Goal: Transaction & Acquisition: Book appointment/travel/reservation

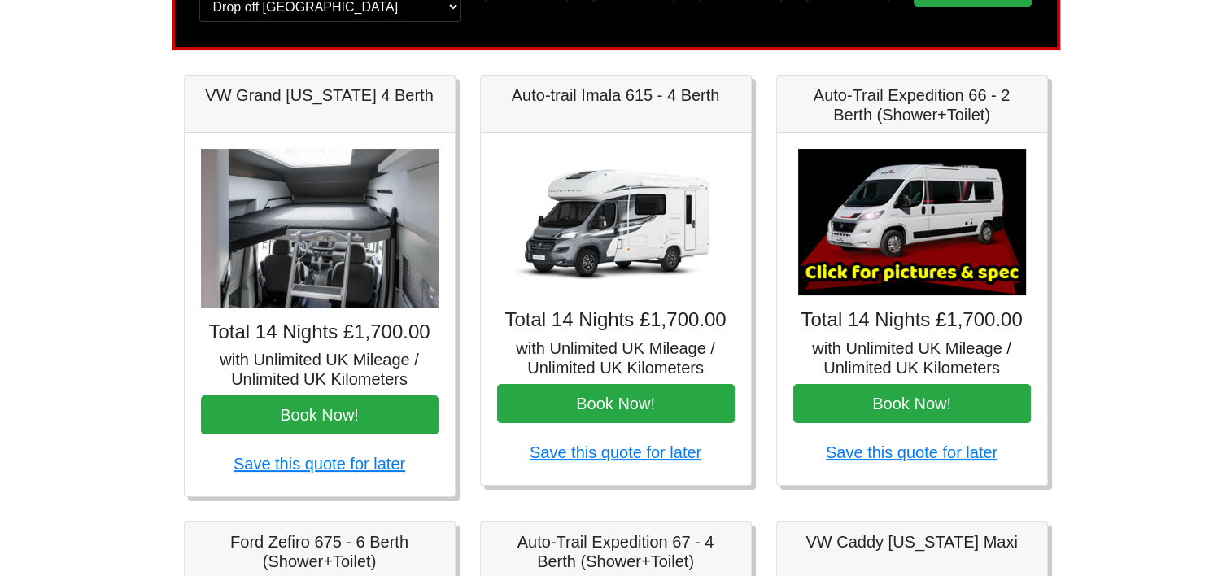
scroll to position [232, 0]
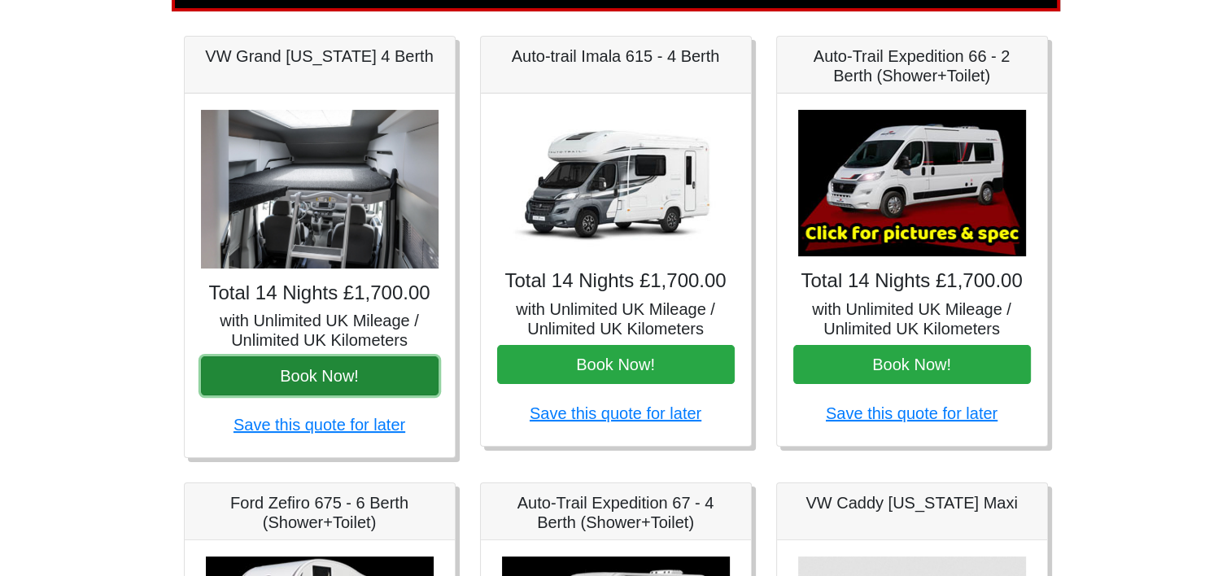
click at [325, 368] on button "Book Now!" at bounding box center [320, 375] width 238 height 39
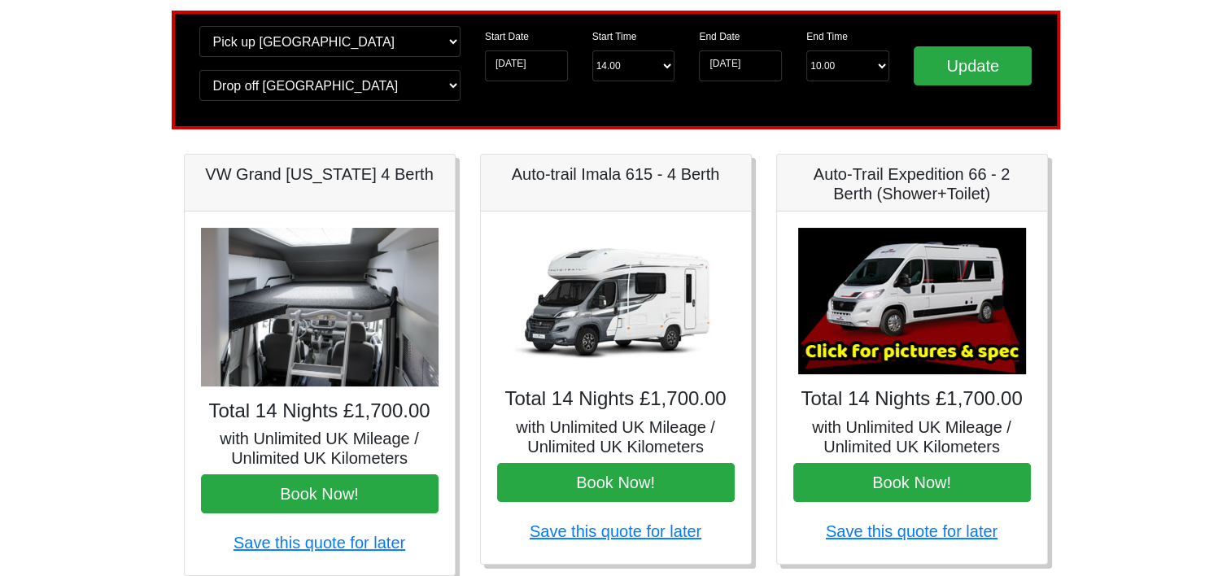
scroll to position [69, 0]
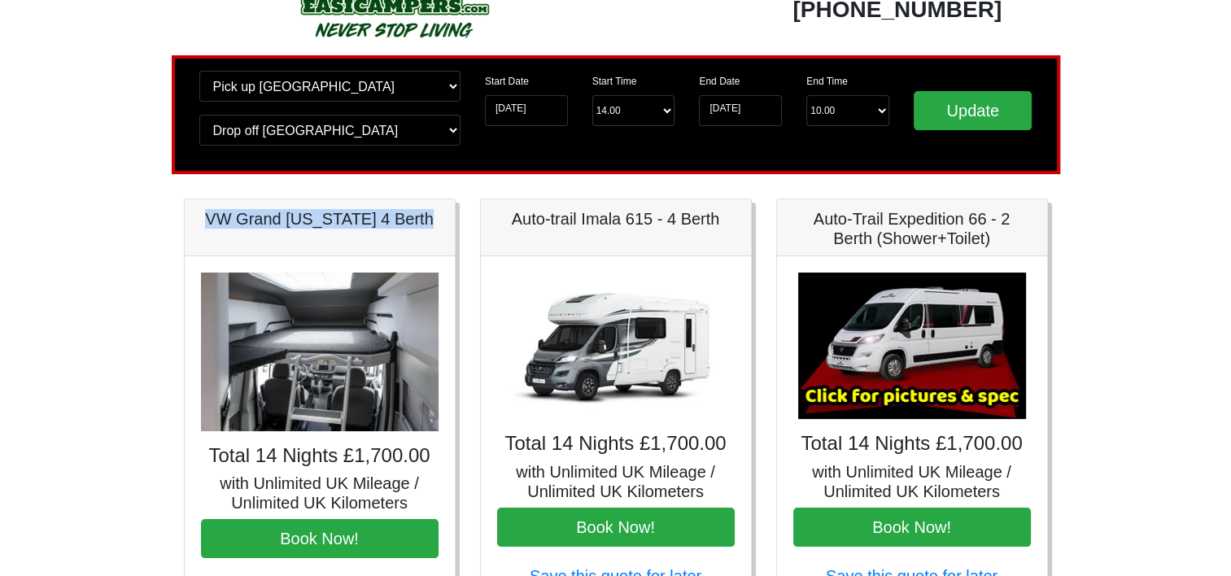
drag, startPoint x: 214, startPoint y: 216, endPoint x: 420, endPoint y: 212, distance: 205.8
click at [420, 212] on h5 "VW Grand [US_STATE] 4 Berth" at bounding box center [320, 219] width 238 height 20
copy h5 "VW Grand [US_STATE] 4 Berth"
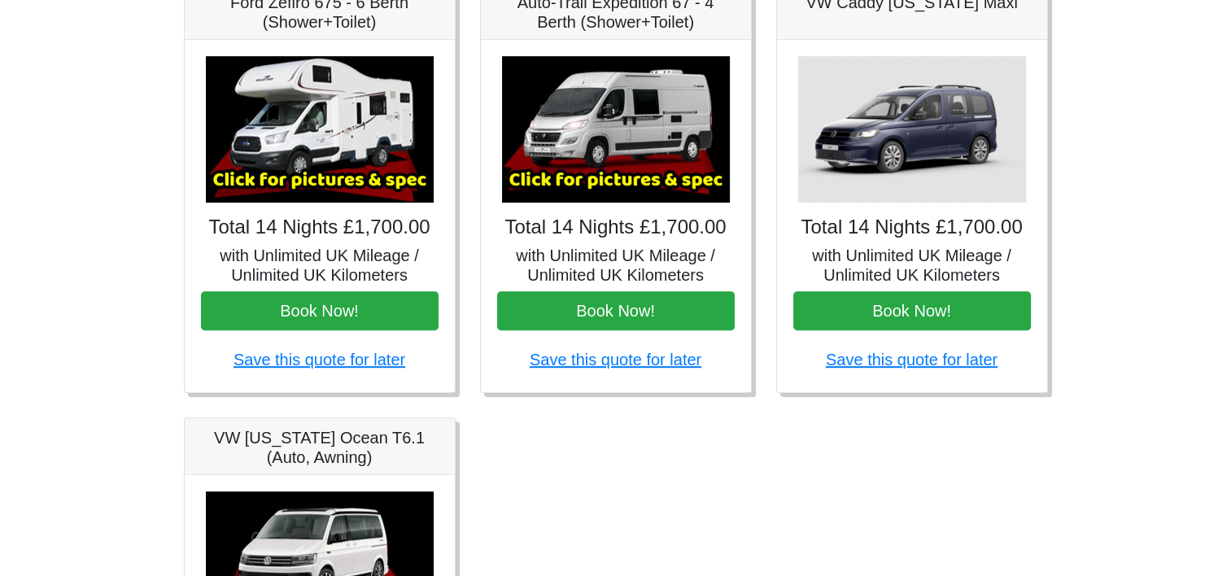
scroll to position [976, 0]
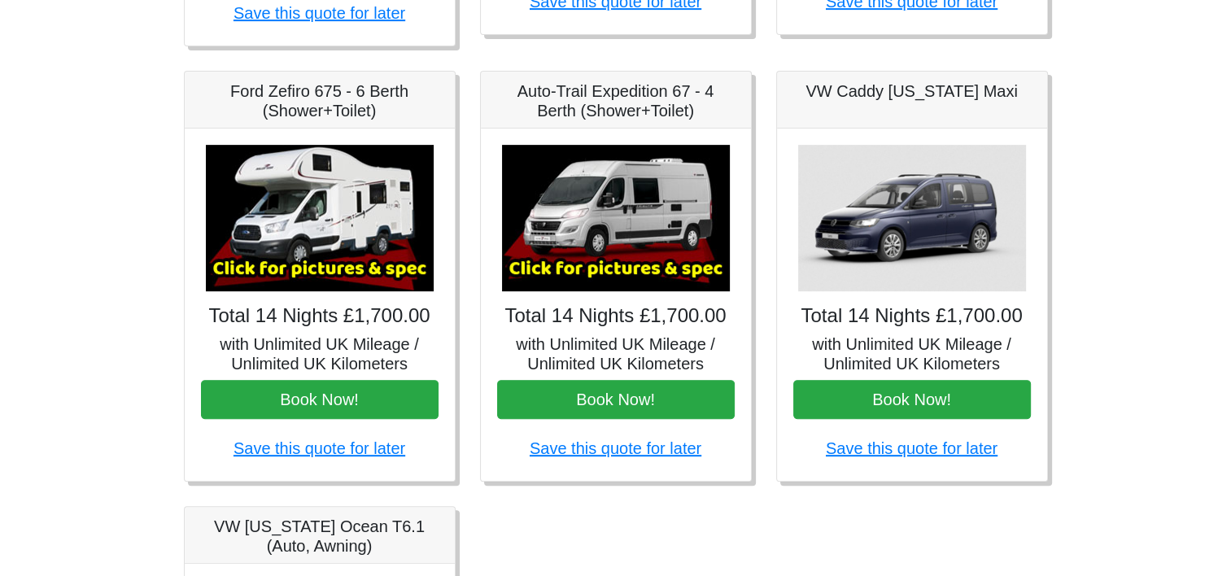
scroll to position [651, 0]
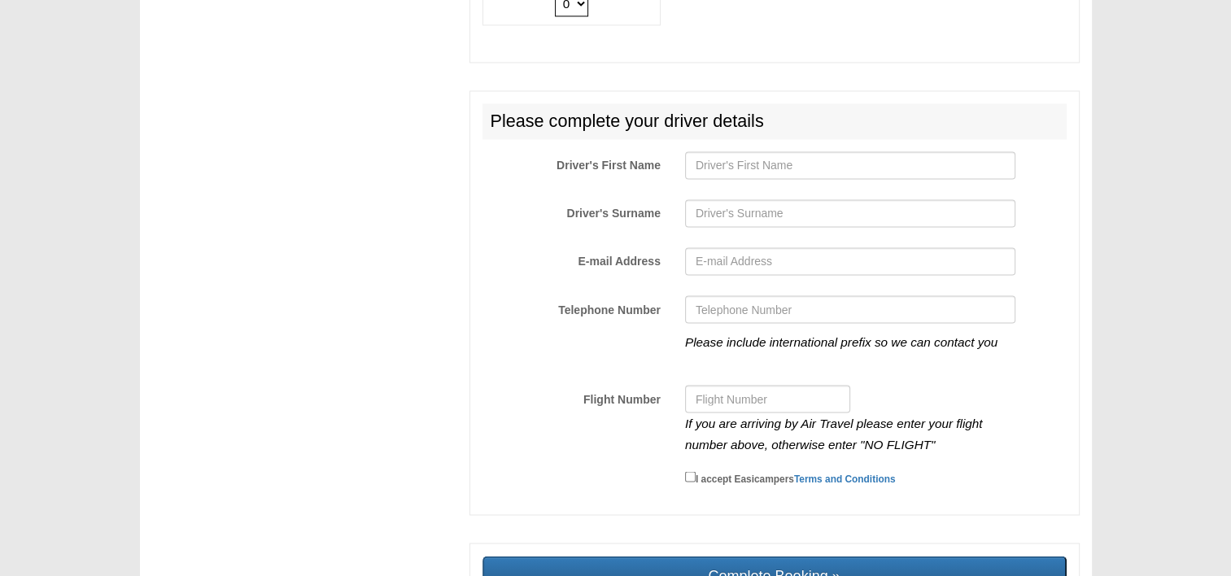
scroll to position [2869, 0]
